Goal: Find contact information: Find contact information

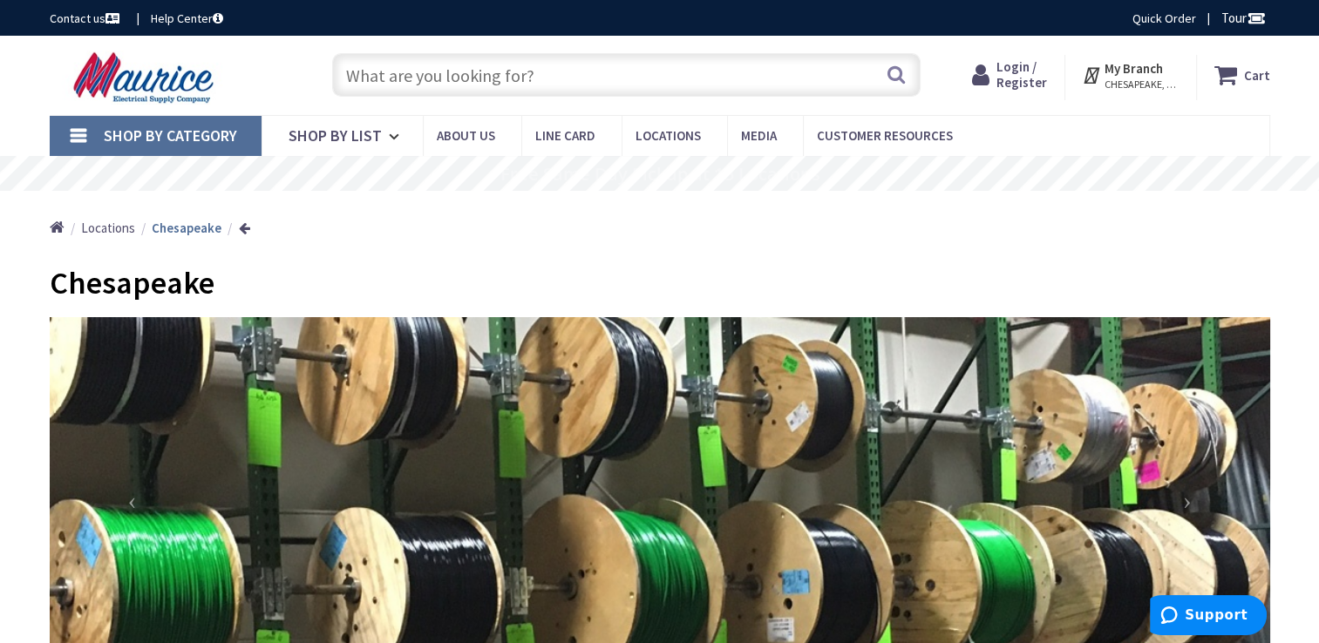
click at [77, 11] on link "Contact us" at bounding box center [86, 18] width 73 height 17
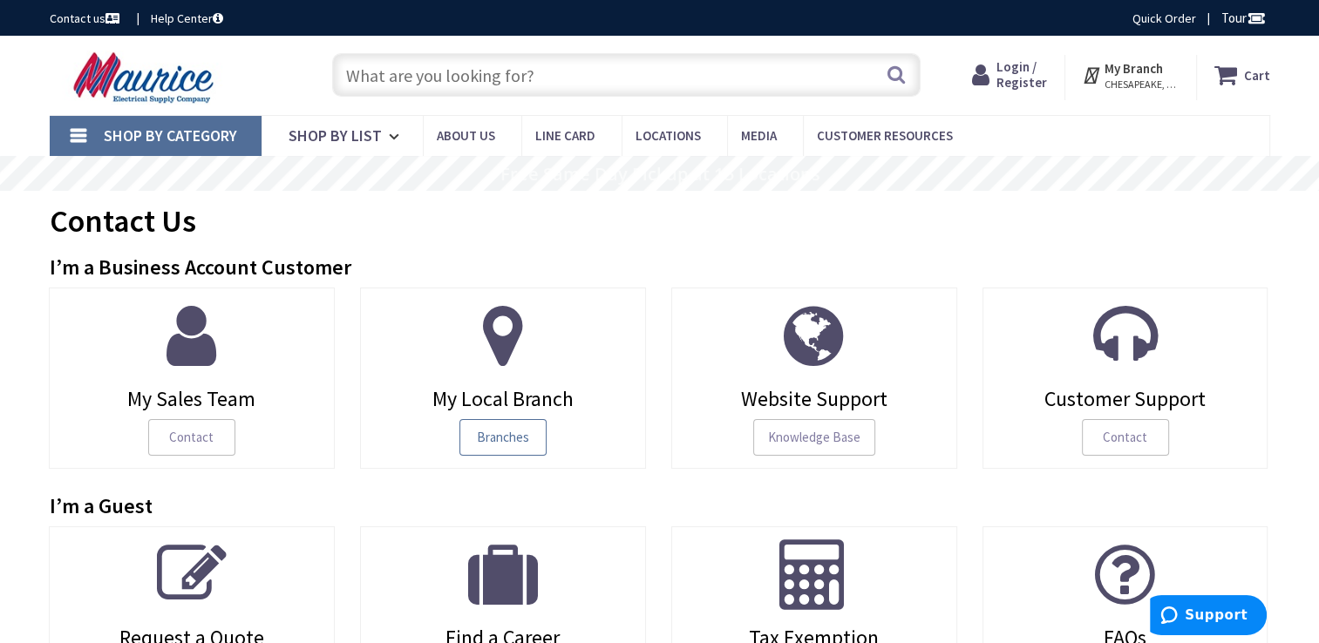
click at [497, 437] on span "Branches" at bounding box center [502, 437] width 87 height 37
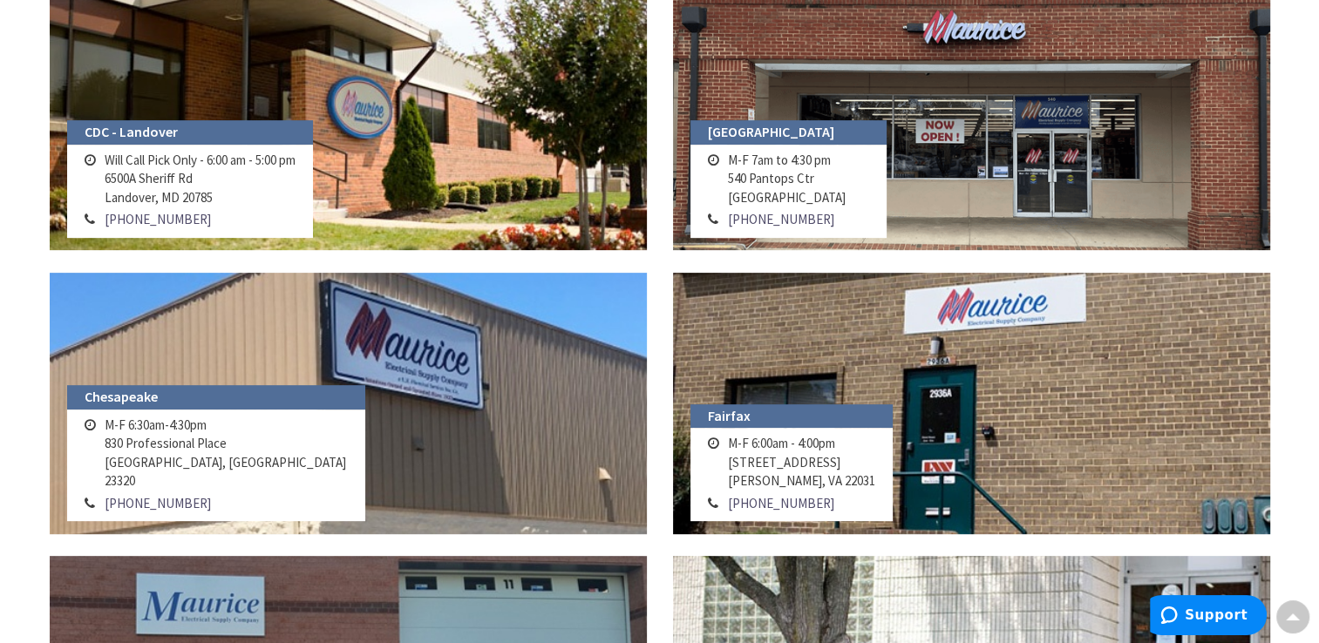
scroll to position [697, 0]
